Goal: Check status: Check status

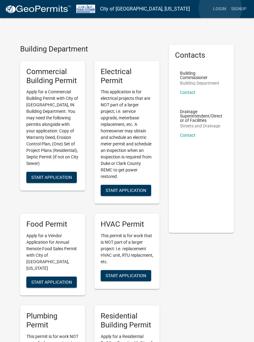
click at [220, 8] on link "Login" at bounding box center [220, 9] width 18 height 12
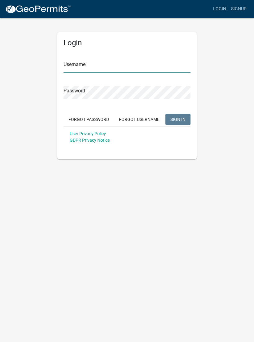
click at [105, 66] on input "Username" at bounding box center [127, 66] width 127 height 13
type input "Tpurcell"
click at [178, 119] on button "SIGN IN" at bounding box center [178, 119] width 25 height 11
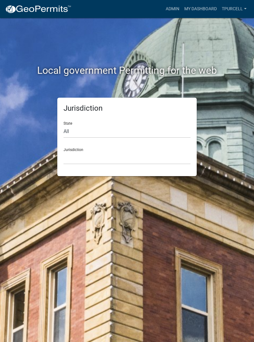
click at [170, 9] on link "Admin" at bounding box center [172, 9] width 19 height 12
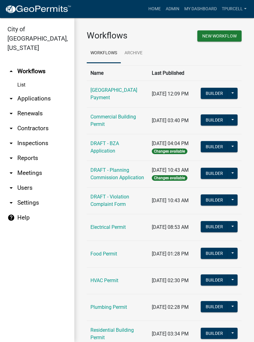
click at [38, 91] on link "arrow_drop_down Applications" at bounding box center [37, 98] width 74 height 15
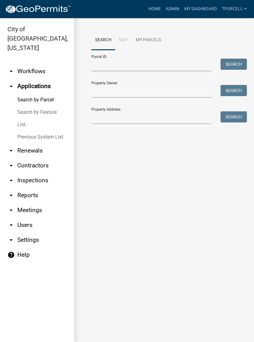
click at [23, 118] on link "List" at bounding box center [37, 124] width 74 height 12
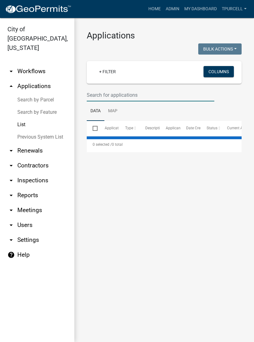
click at [113, 95] on input "text" at bounding box center [151, 95] width 128 height 13
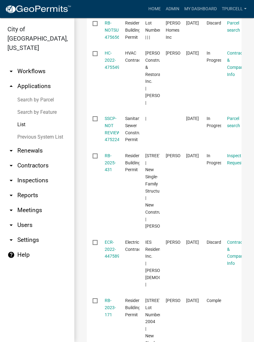
scroll to position [123, 0]
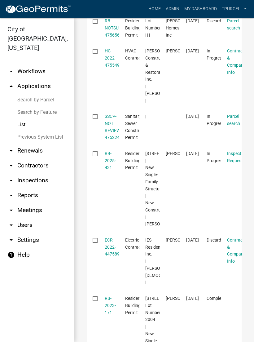
type input "475"
click at [111, 164] on link "RB-2025-431" at bounding box center [110, 160] width 11 height 19
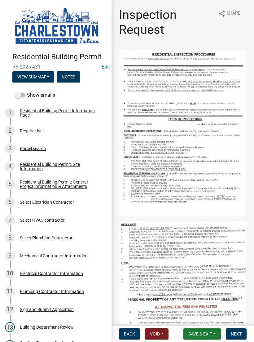
click at [40, 72] on button "View Summary" at bounding box center [33, 76] width 42 height 11
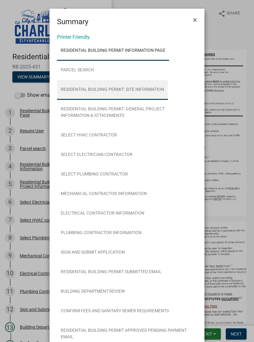
click at [150, 88] on link "Residential Building Permit: Site Information" at bounding box center [112, 90] width 111 height 20
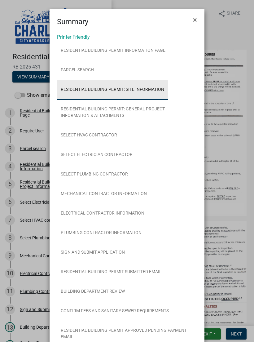
click at [141, 80] on link "Residential Building Permit: Site Information" at bounding box center [112, 90] width 111 height 20
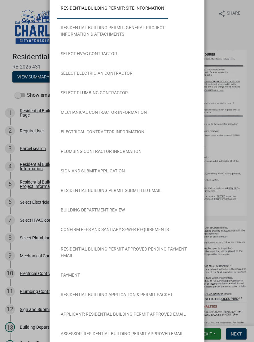
scroll to position [81, 0]
